Goal: Task Accomplishment & Management: Manage account settings

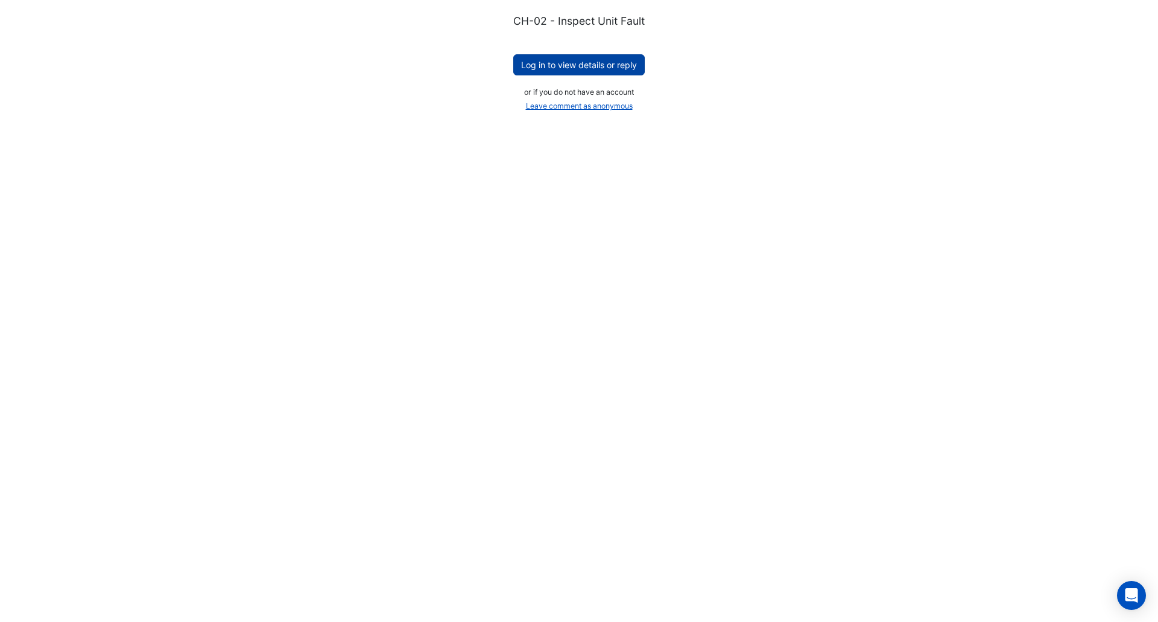
click at [615, 68] on button "Log in to view details or reply" at bounding box center [579, 64] width 132 height 21
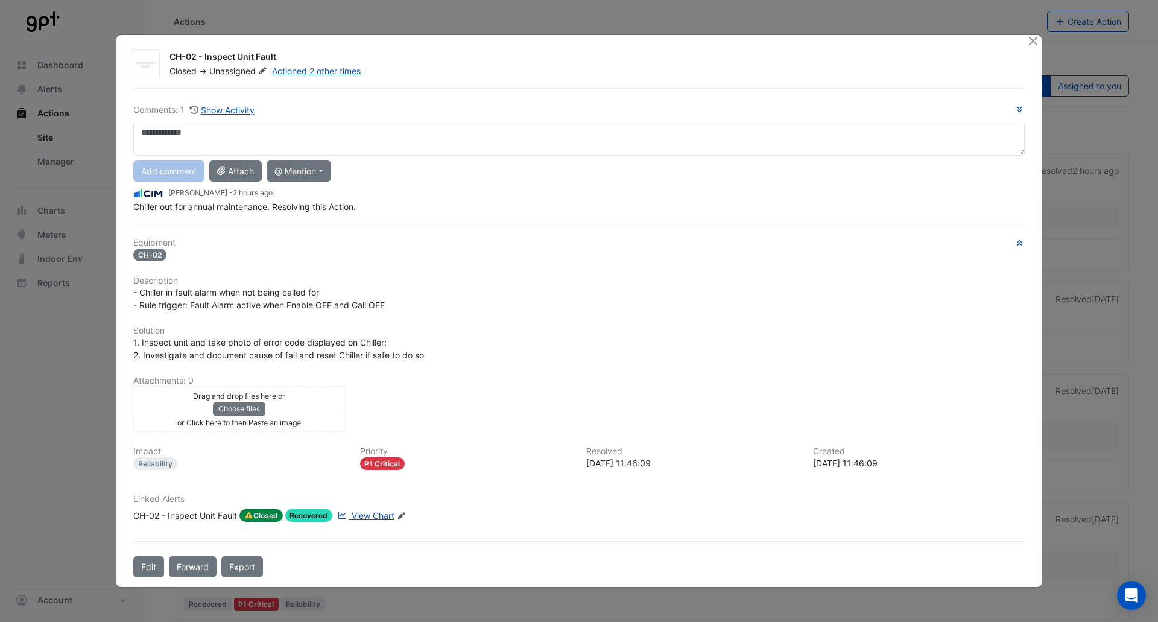
click at [252, 210] on span "Chiller out for annual maintenance. Resolving this Action." at bounding box center [244, 207] width 223 height 10
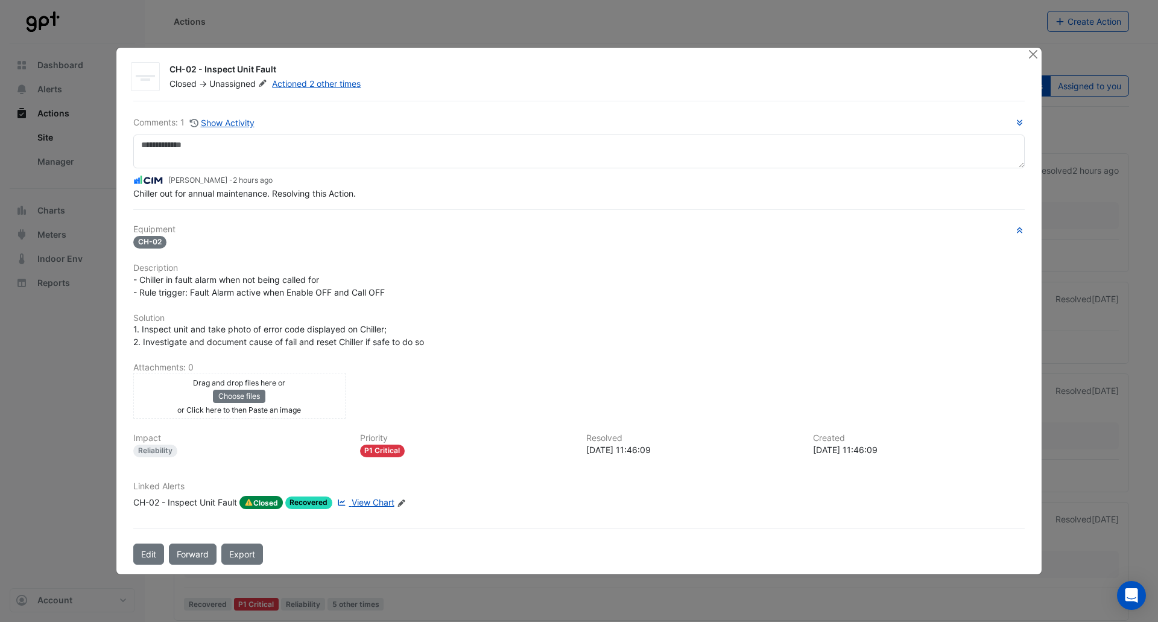
click at [264, 192] on span "Chiller out for annual maintenance. Resolving this Action." at bounding box center [244, 193] width 223 height 10
click at [1037, 56] on button "Close" at bounding box center [1033, 54] width 13 height 13
